Goal: Task Accomplishment & Management: Use online tool/utility

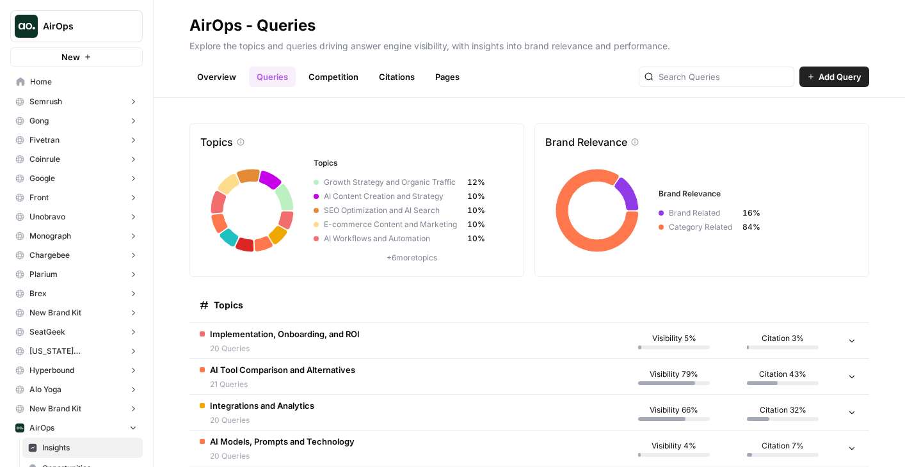
scroll to position [184, 0]
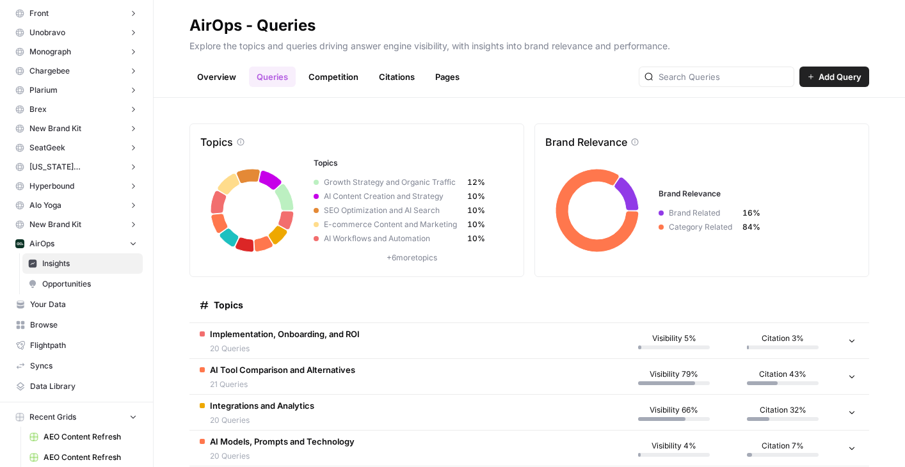
click at [53, 281] on span "Opportunities" at bounding box center [89, 285] width 95 height 12
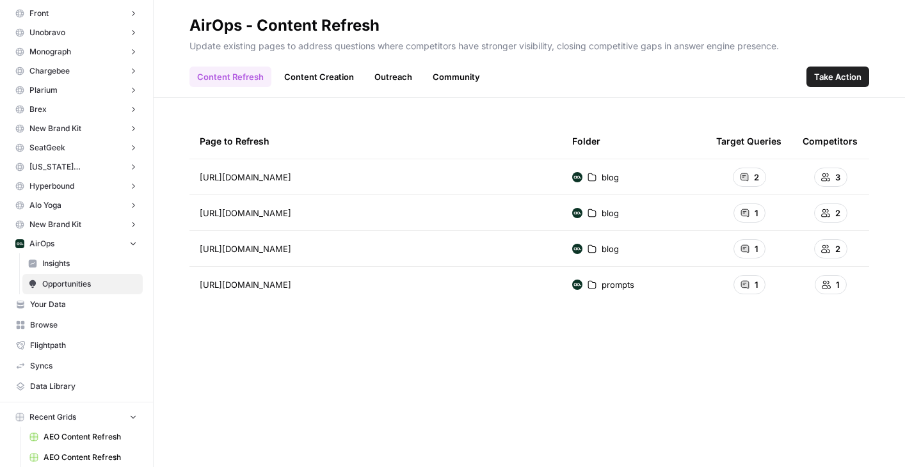
click at [327, 72] on link "Content Creation" at bounding box center [319, 77] width 85 height 20
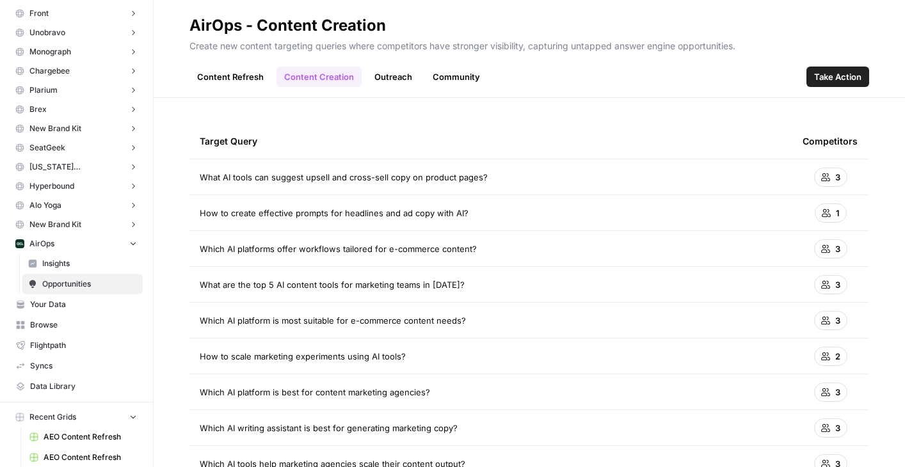
scroll to position [15, 0]
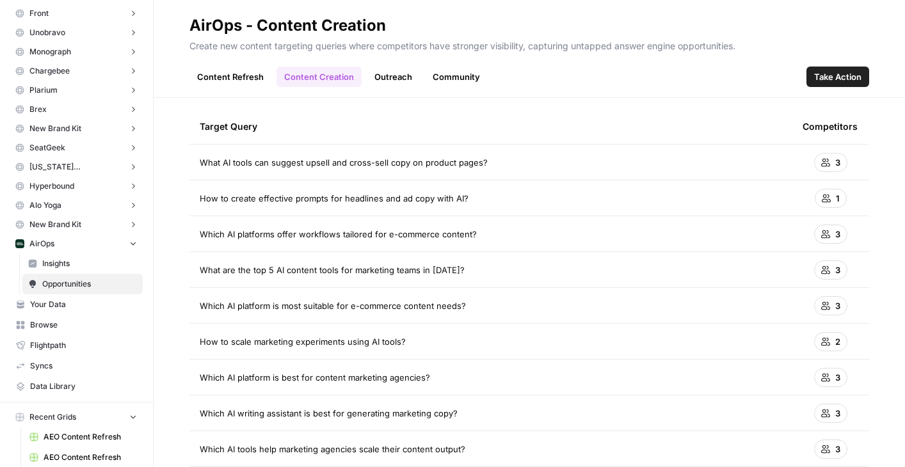
click at [829, 83] on span "Take Action" at bounding box center [838, 76] width 47 height 13
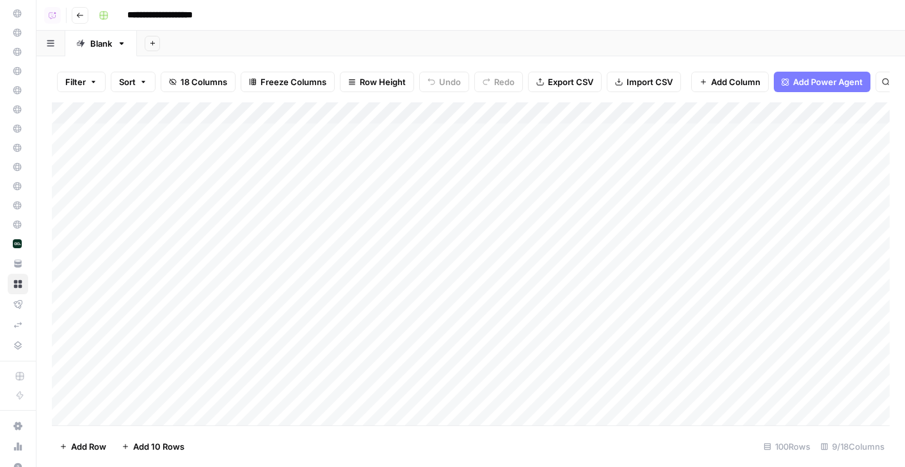
drag, startPoint x: 272, startPoint y: 140, endPoint x: 273, endPoint y: 359, distance: 219.6
click at [273, 359] on div "Add Column" at bounding box center [471, 263] width 838 height 323
click at [248, 136] on div "Add Column" at bounding box center [471, 263] width 838 height 323
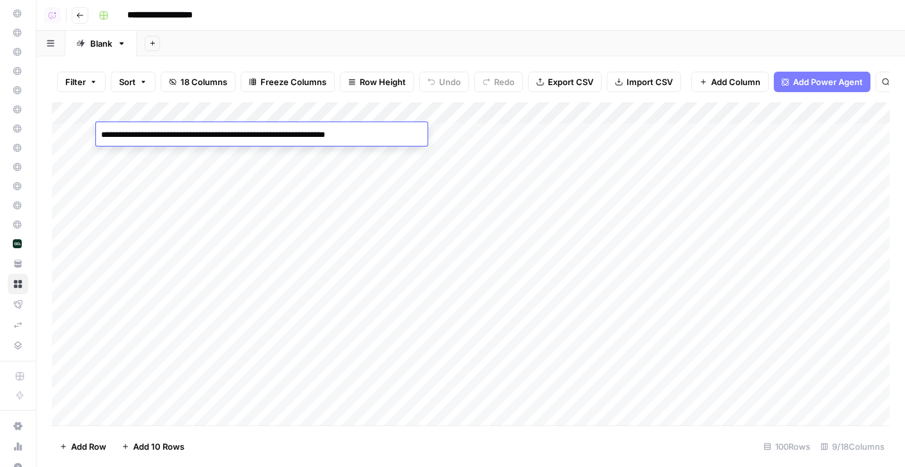
scroll to position [71, 0]
click at [257, 355] on div "Add Column" at bounding box center [471, 263] width 838 height 323
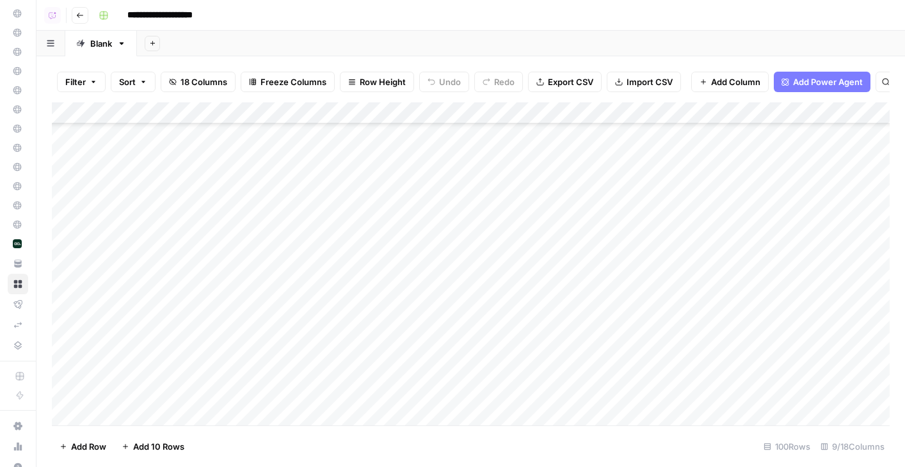
click at [254, 398] on div "Add Column" at bounding box center [471, 263] width 838 height 323
click at [256, 412] on div "Add Column" at bounding box center [471, 263] width 838 height 323
click at [254, 134] on div "Add Column" at bounding box center [471, 263] width 838 height 323
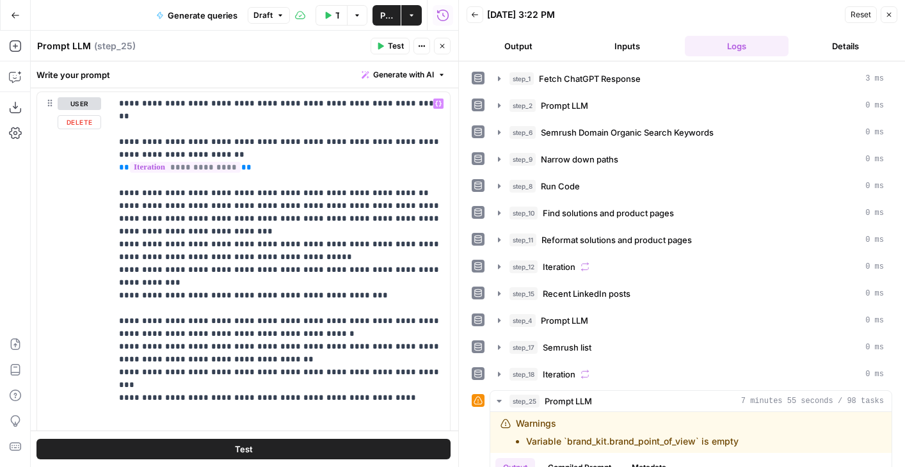
scroll to position [2800, 0]
